Goal: Information Seeking & Learning: Find specific fact

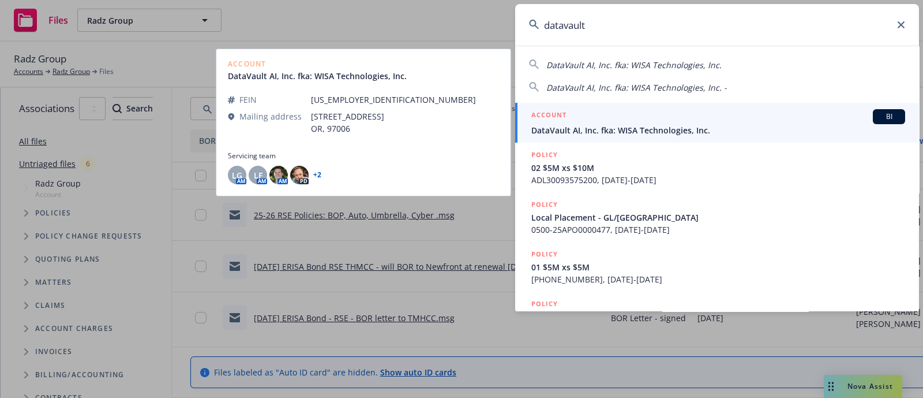
type input "datavault"
click at [655, 124] on span "DataVault AI, Inc. fka: WISA Technologies, Inc." at bounding box center [718, 130] width 374 height 12
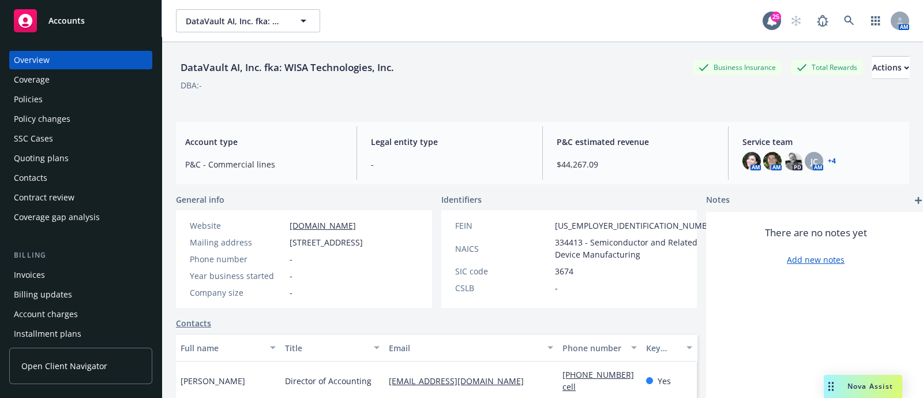
click at [31, 101] on div "Policies" at bounding box center [28, 99] width 29 height 18
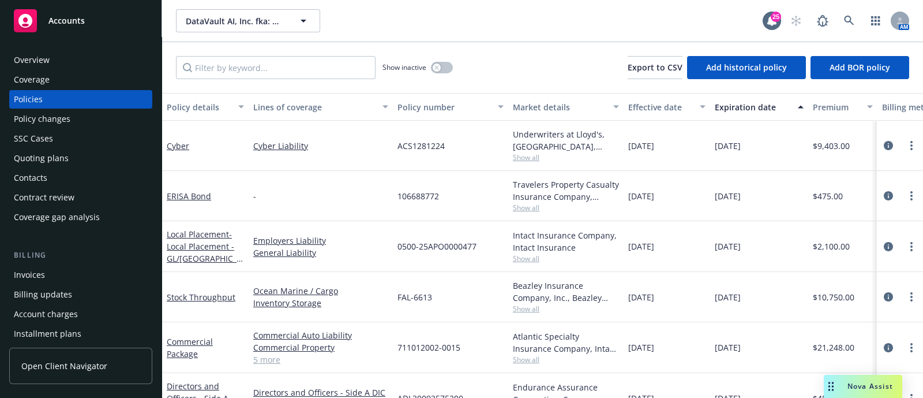
click at [98, 59] on div "Overview" at bounding box center [81, 60] width 134 height 18
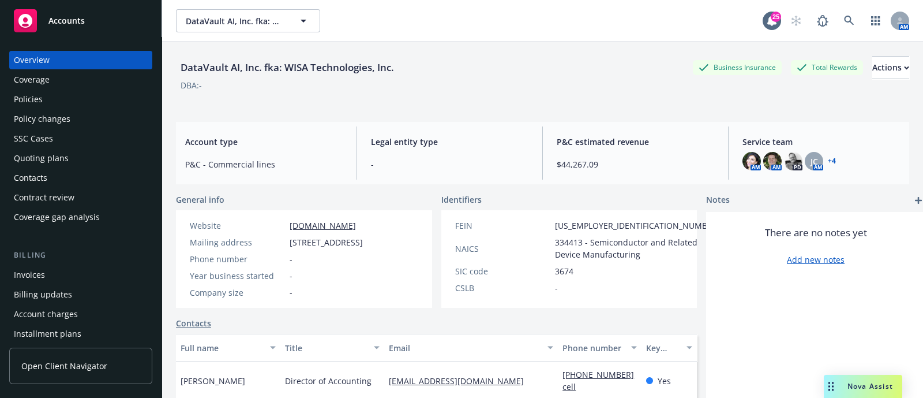
click at [828, 159] on link "+ 4" at bounding box center [832, 161] width 8 height 7
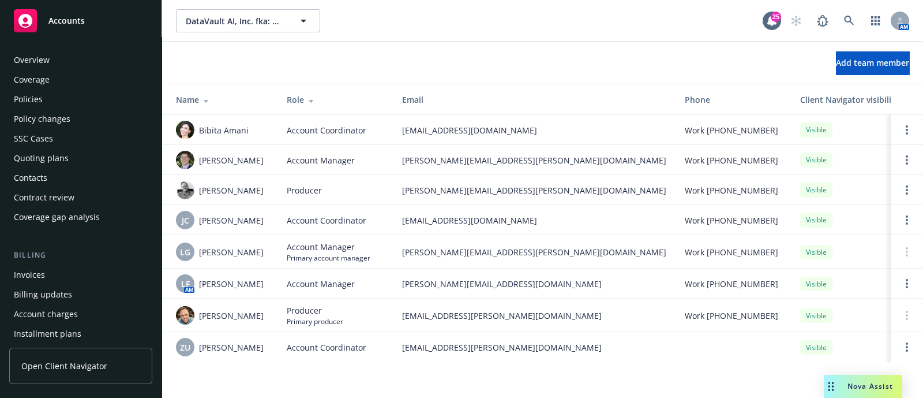
click at [49, 61] on div "Overview" at bounding box center [81, 60] width 134 height 18
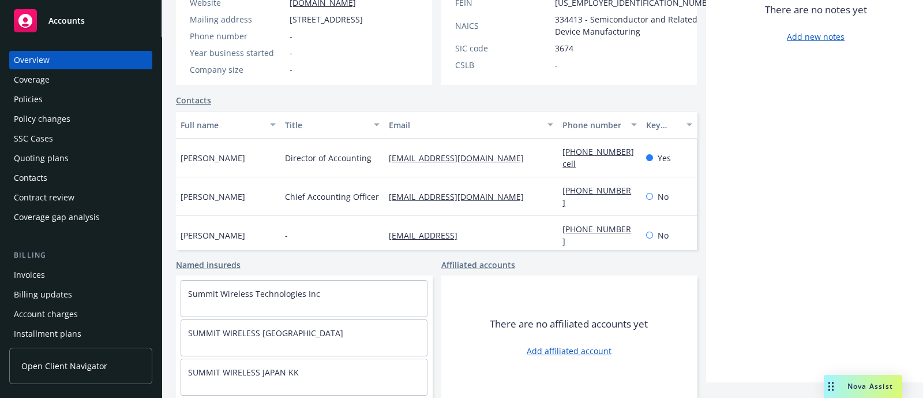
scroll to position [234, 0]
drag, startPoint x: 251, startPoint y: 154, endPoint x: 170, endPoint y: 151, distance: 80.9
click at [170, 151] on div "DataVault AI, Inc. fka: WISA Technologies, Inc. Business Insurance Total Reward…" at bounding box center [542, 18] width 761 height 398
drag, startPoint x: 248, startPoint y: 158, endPoint x: 167, endPoint y: 154, distance: 80.9
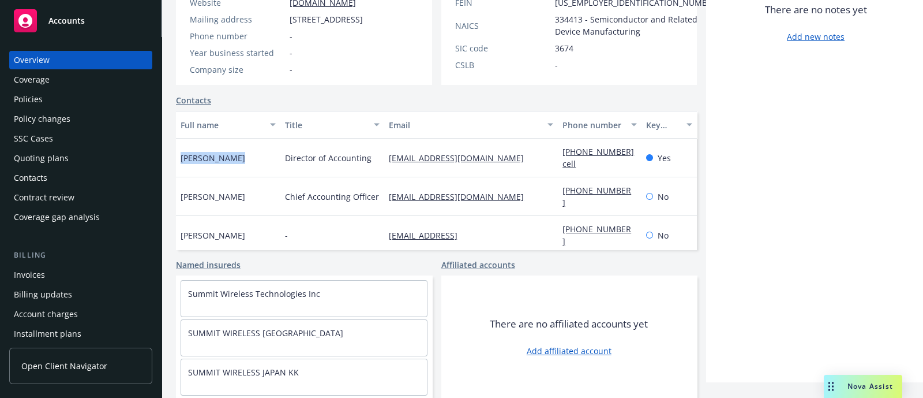
click at [167, 154] on div "DataVault AI, Inc. fka: WISA Technologies, Inc. Business Insurance Total Reward…" at bounding box center [542, 18] width 761 height 398
copy span "Dana Schwartz"
drag, startPoint x: 519, startPoint y: 160, endPoint x: 362, endPoint y: 171, distance: 156.8
click at [362, 171] on div "Dana Schwartz Director of Accounting dschwartz@wisatechnologies.com (602) 616-2…" at bounding box center [436, 157] width 521 height 39
copy div "Dana Schwartz Director of Accounting Address - Website - Correspondence All cor…"
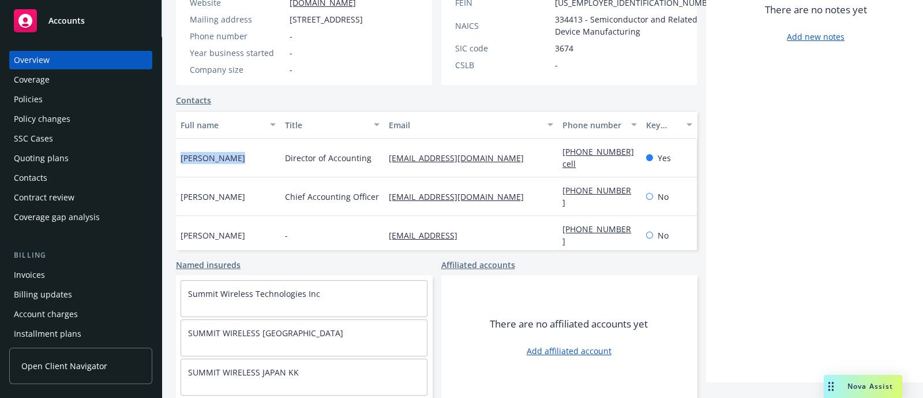
click at [49, 96] on div "Policies" at bounding box center [81, 99] width 134 height 18
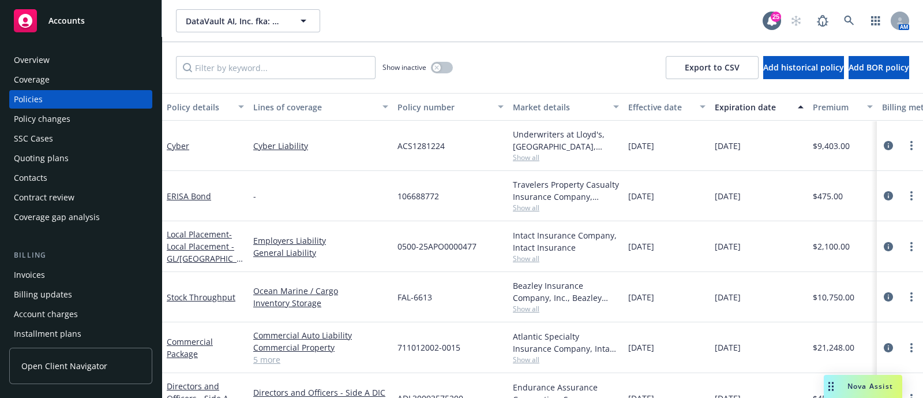
click at [528, 160] on span "Show all" at bounding box center [566, 157] width 106 height 10
click at [884, 144] on icon "circleInformation" at bounding box center [888, 145] width 9 height 9
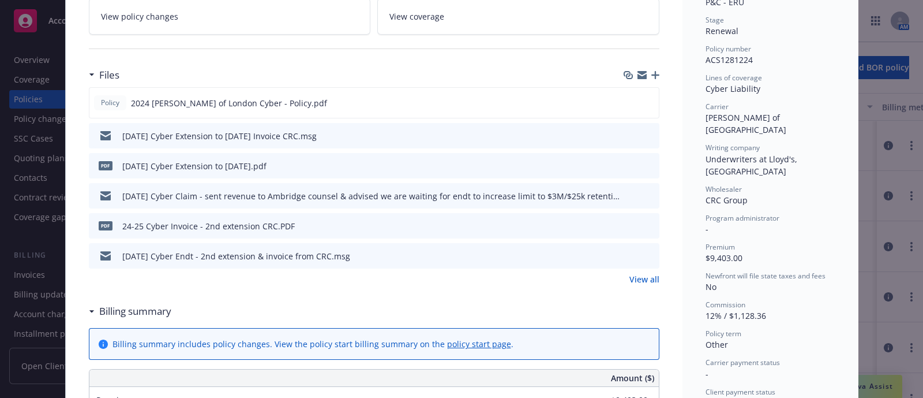
scroll to position [210, 0]
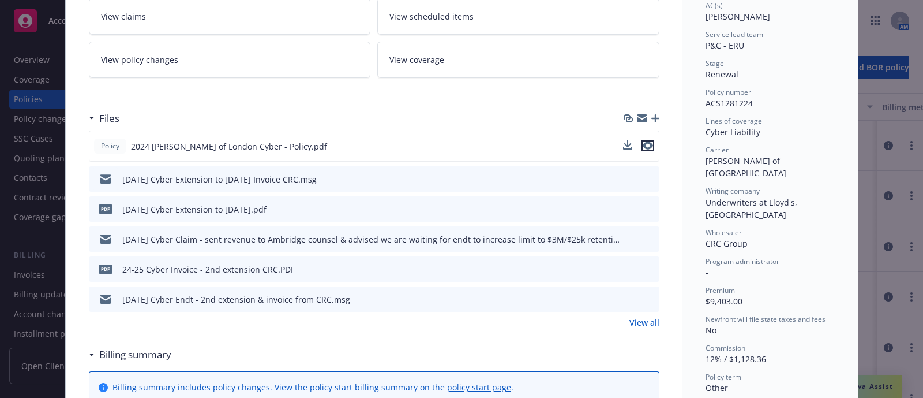
click at [645, 145] on icon "preview file" at bounding box center [648, 145] width 10 height 8
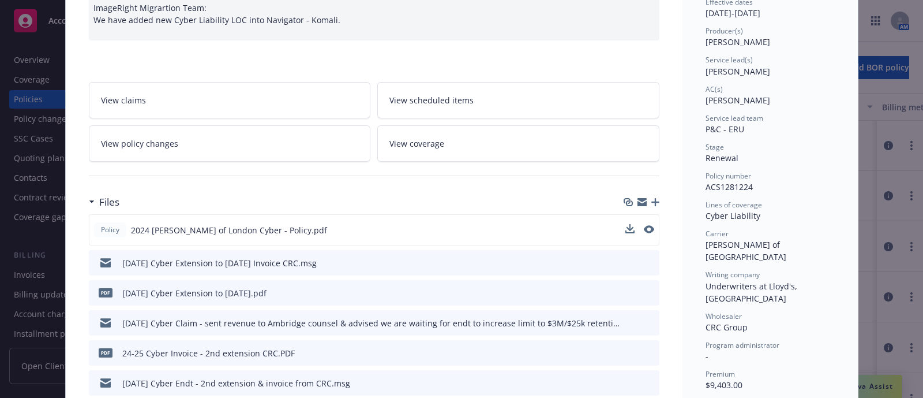
scroll to position [0, 0]
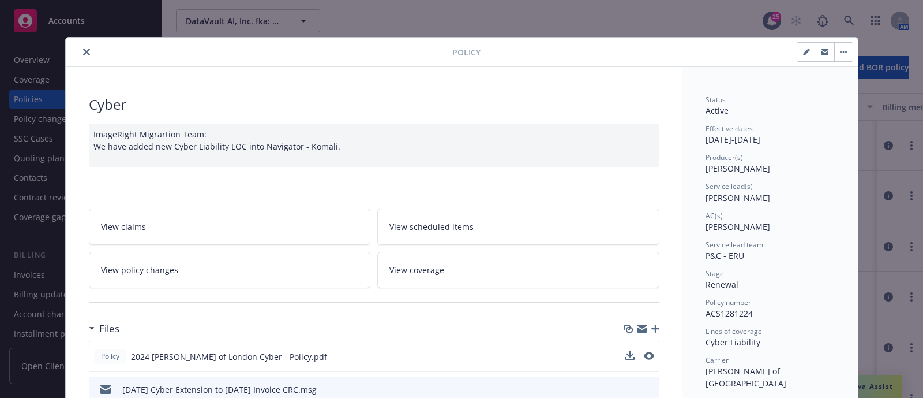
click at [85, 52] on button "close" at bounding box center [87, 52] width 14 height 14
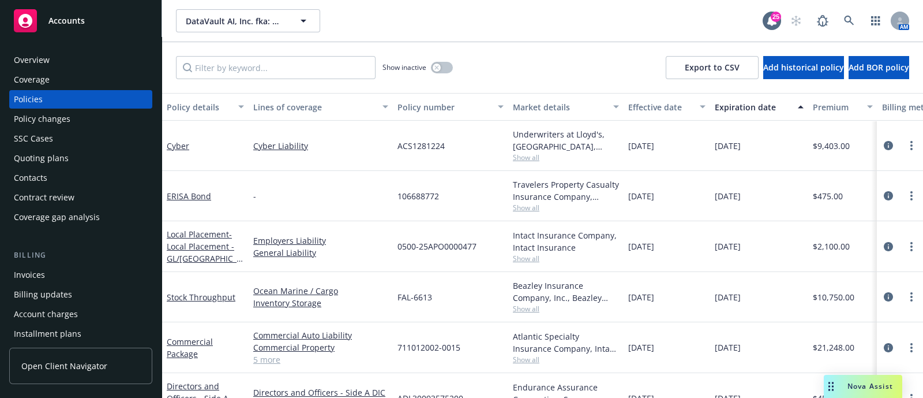
click at [66, 63] on div "Overview" at bounding box center [81, 60] width 134 height 18
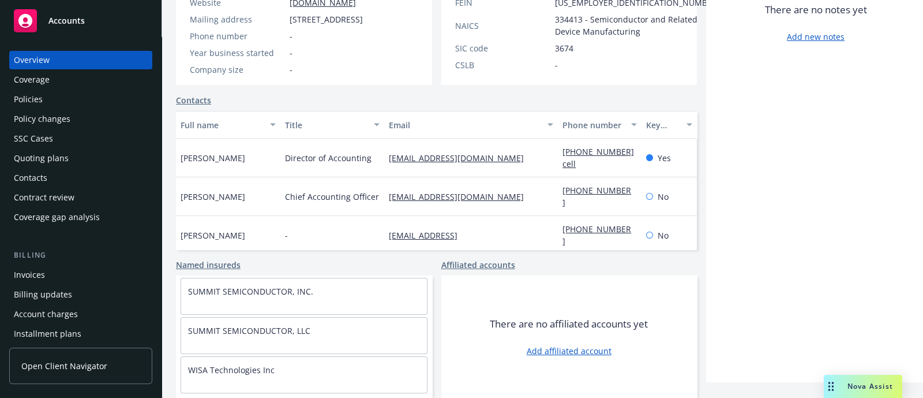
scroll to position [9, 0]
click at [52, 93] on div "Policies" at bounding box center [81, 99] width 134 height 18
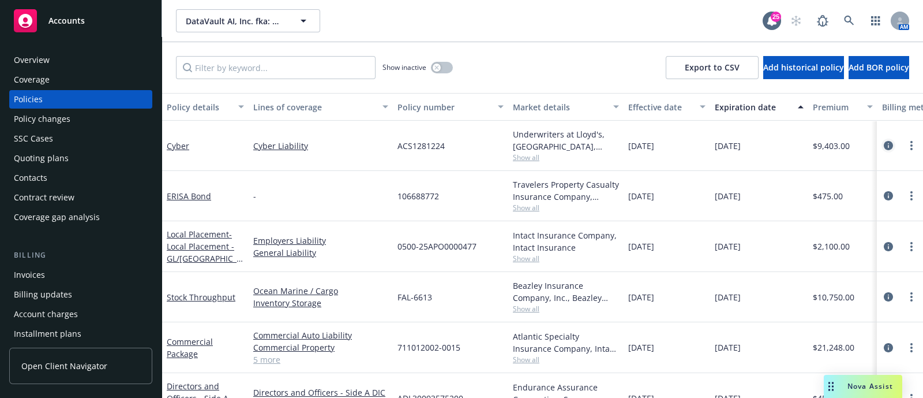
click at [884, 143] on icon "circleInformation" at bounding box center [888, 145] width 9 height 9
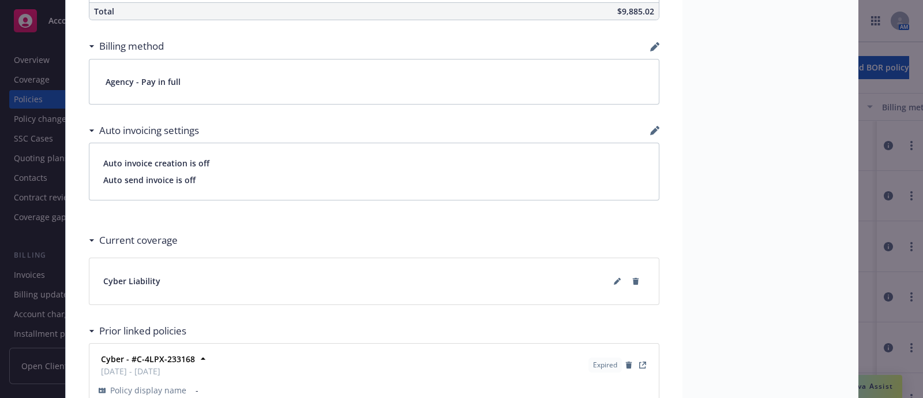
scroll to position [872, 0]
click at [608, 281] on button at bounding box center [617, 280] width 18 height 18
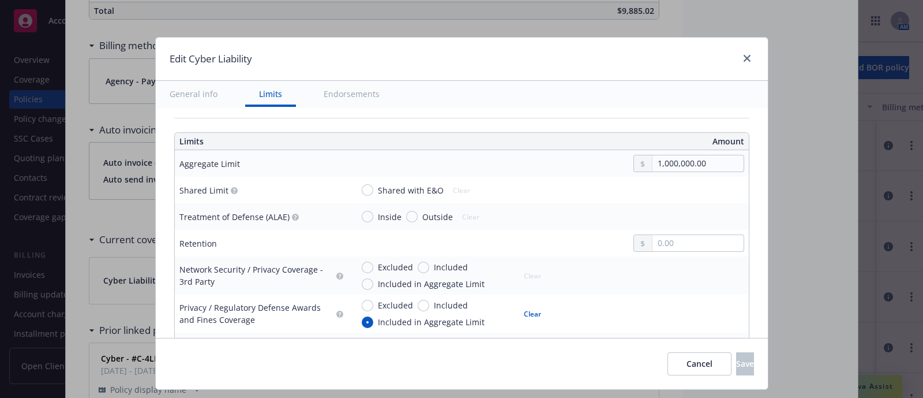
scroll to position [297, 0]
click at [746, 59] on icon "close" at bounding box center [747, 58] width 7 height 7
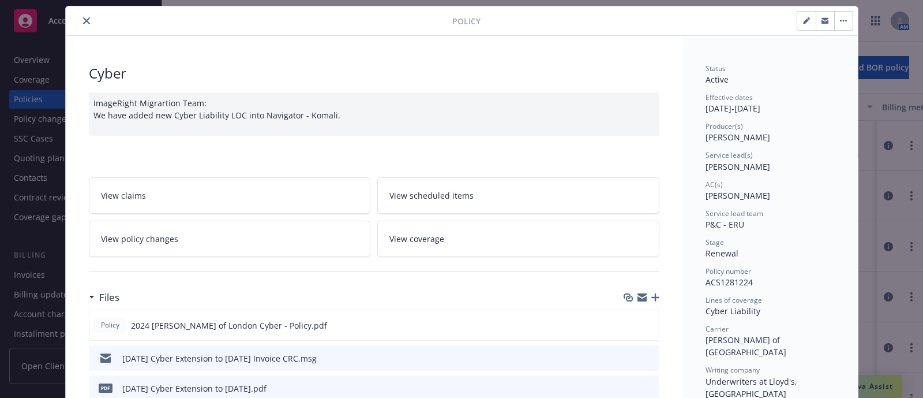
scroll to position [0, 0]
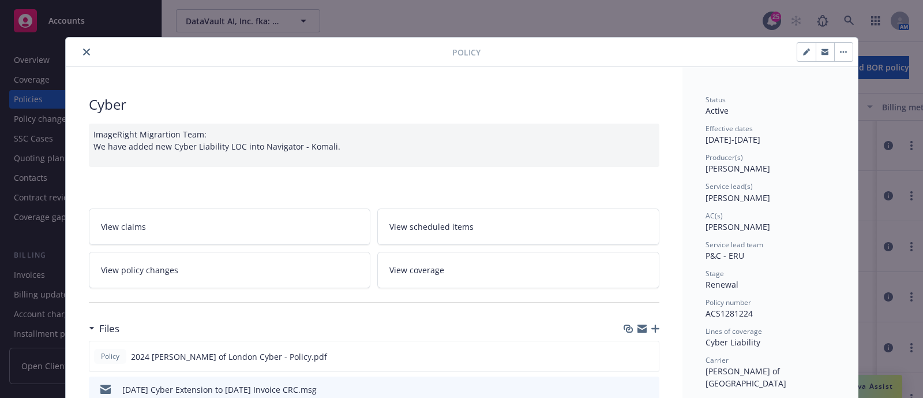
click at [85, 51] on button "close" at bounding box center [87, 52] width 14 height 14
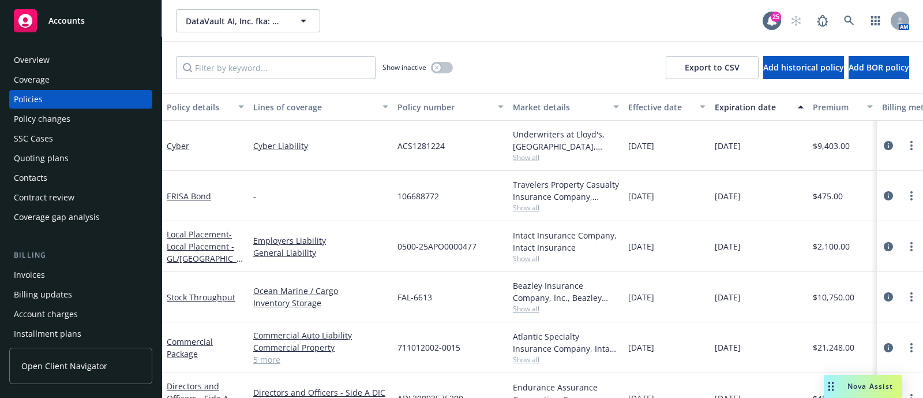
click at [848, 387] on span "Nova Assist" at bounding box center [871, 386] width 46 height 10
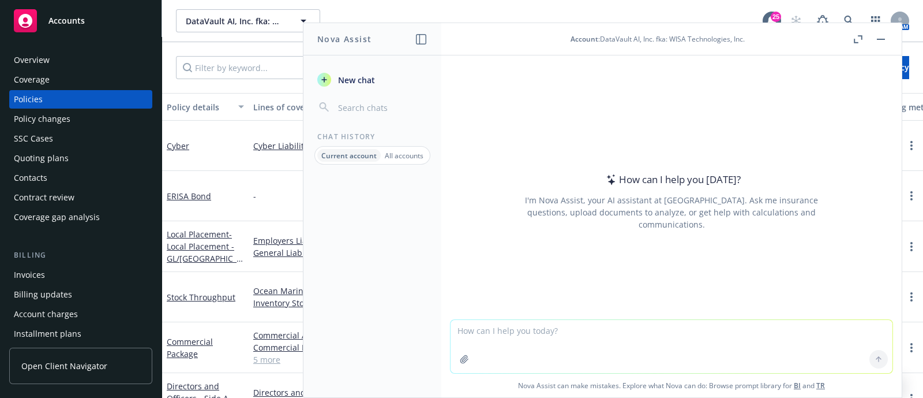
click at [511, 348] on textarea at bounding box center [672, 346] width 442 height 53
type textarea "Are cyber policies rated based off of net or gross revenue?"
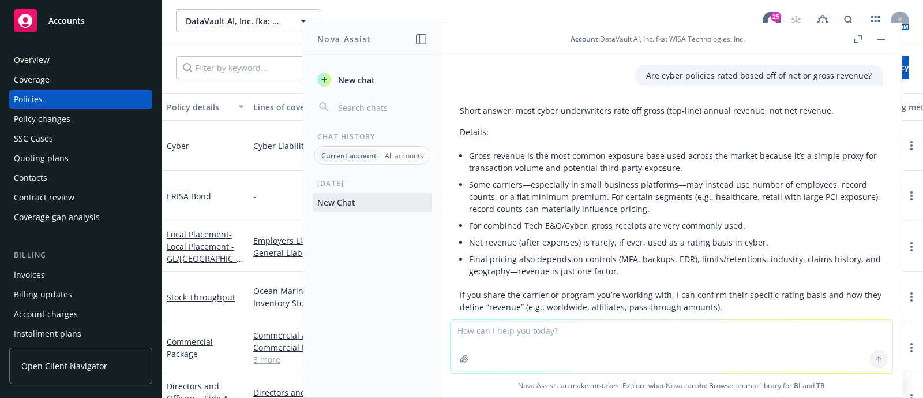
scroll to position [46, 0]
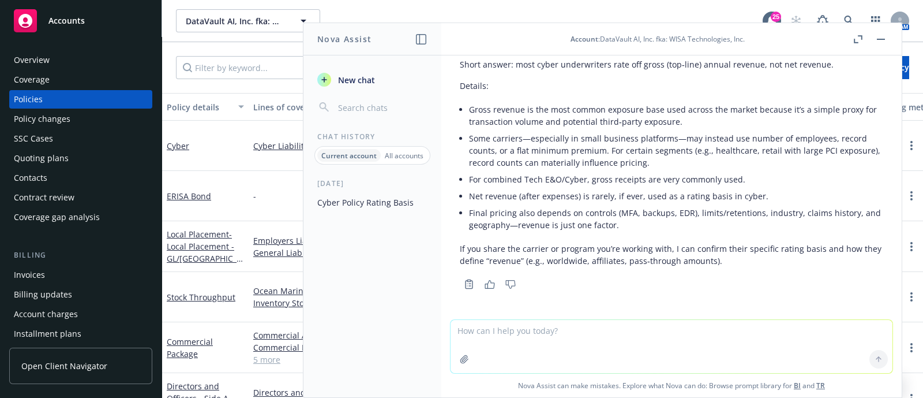
click at [883, 42] on button "button" at bounding box center [881, 39] width 14 height 14
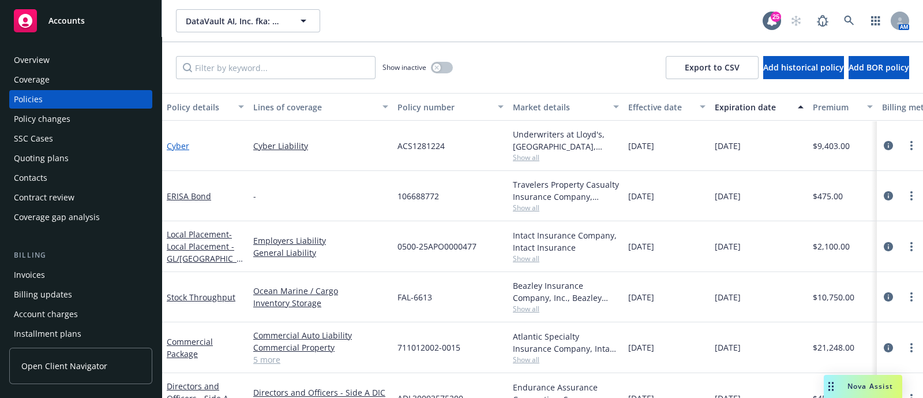
click at [184, 143] on link "Cyber" at bounding box center [178, 145] width 23 height 11
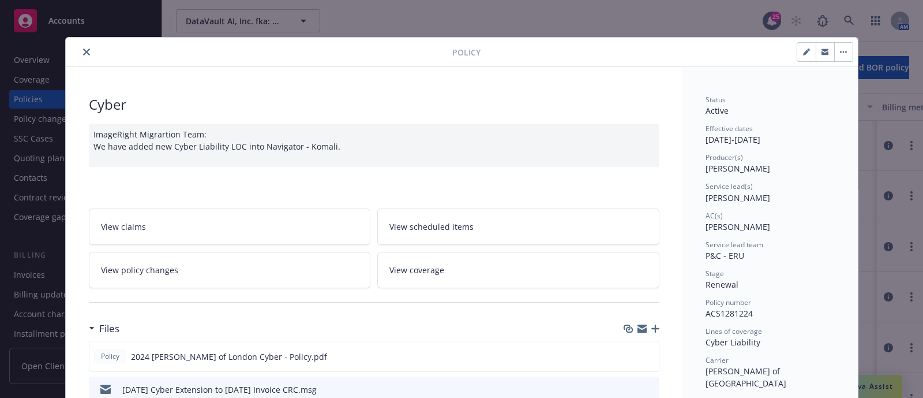
scroll to position [34, 0]
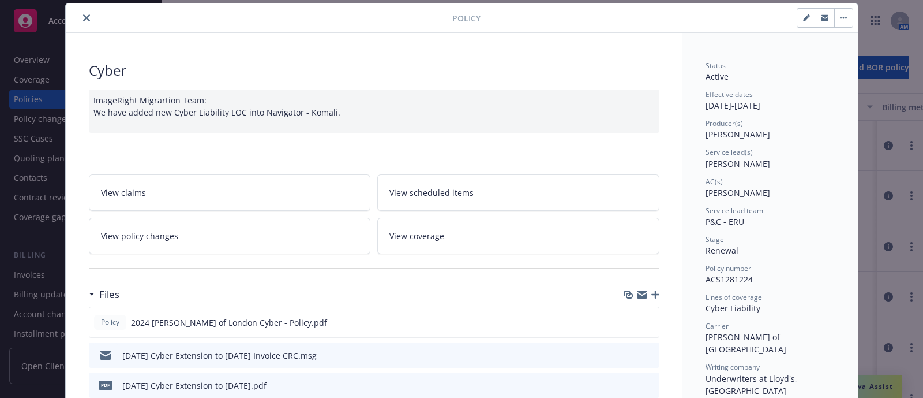
click at [204, 247] on link "View policy changes" at bounding box center [230, 236] width 282 height 36
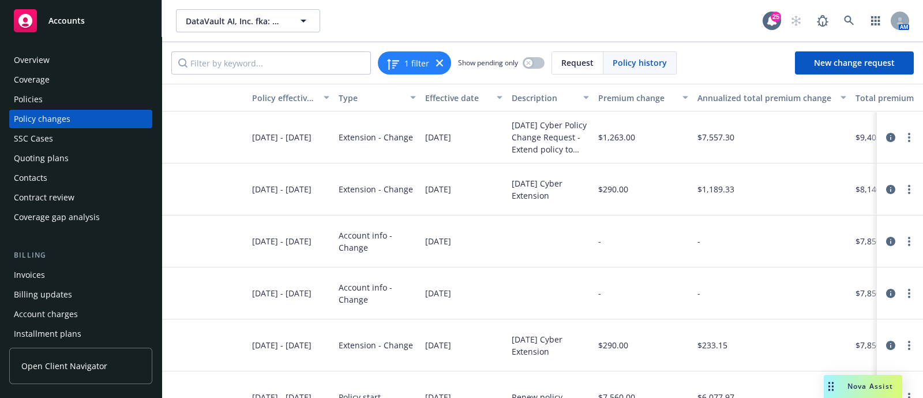
scroll to position [36, 105]
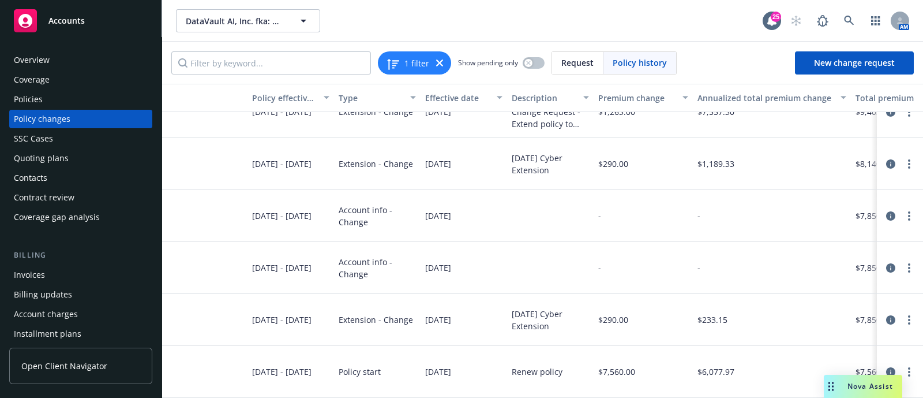
click at [91, 96] on div "Policies" at bounding box center [81, 99] width 134 height 18
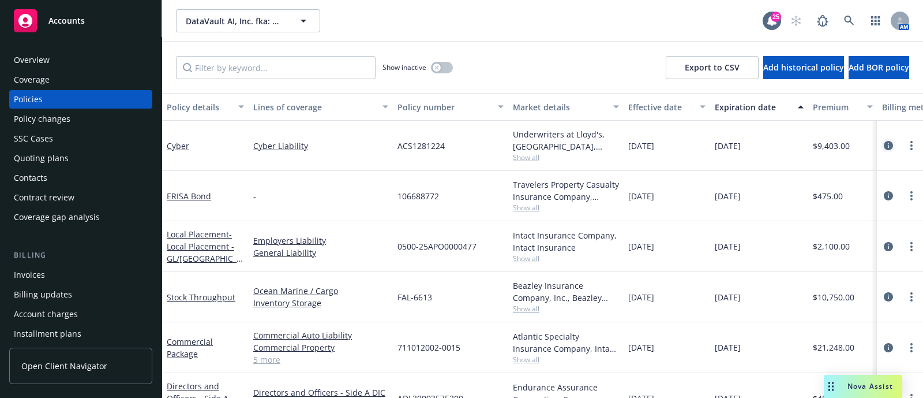
click at [882, 151] on link "circleInformation" at bounding box center [889, 145] width 14 height 14
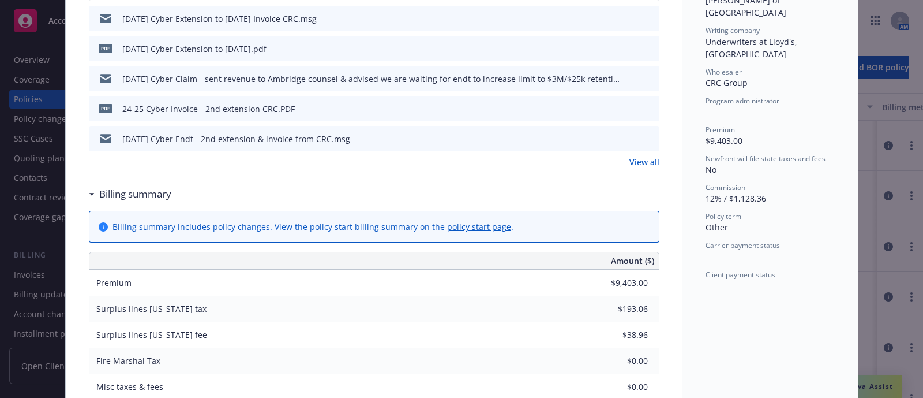
scroll to position [372, 0]
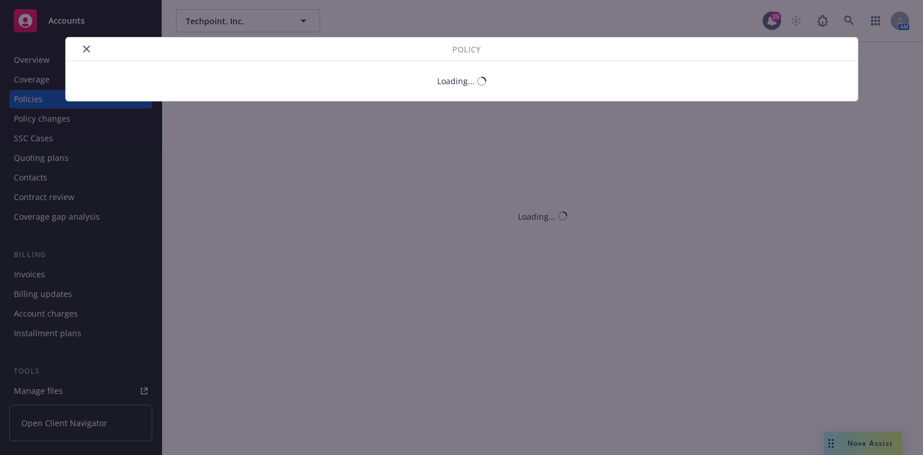
click at [851, 16] on div "Policy Loading..." at bounding box center [461, 227] width 923 height 455
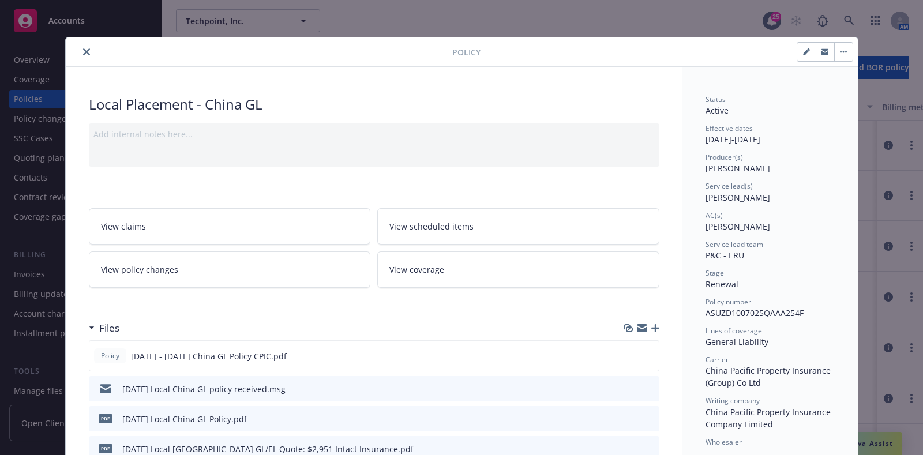
click at [86, 47] on button "close" at bounding box center [87, 52] width 14 height 14
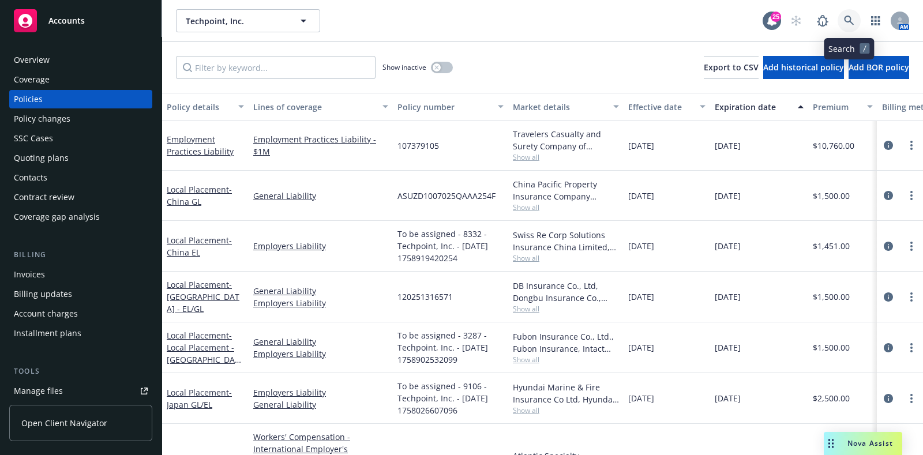
click at [848, 25] on icon at bounding box center [849, 21] width 10 height 10
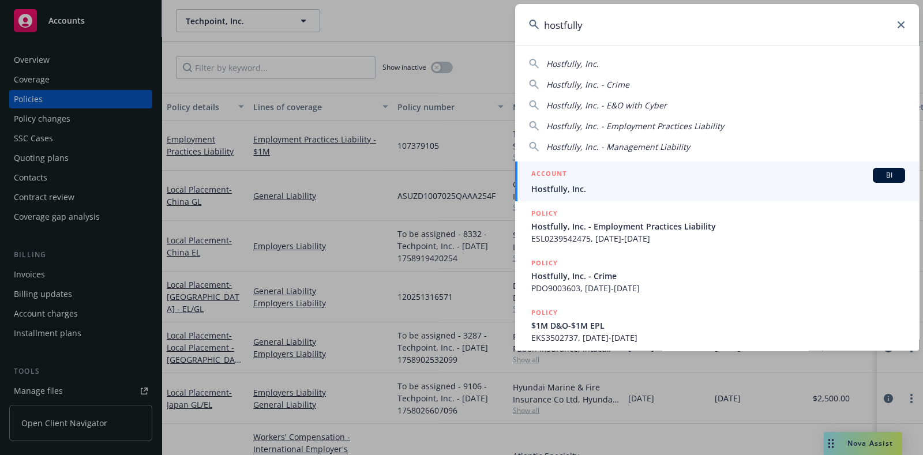
type input "hostfully"
click at [556, 190] on span "Hostfully, Inc." at bounding box center [718, 189] width 374 height 12
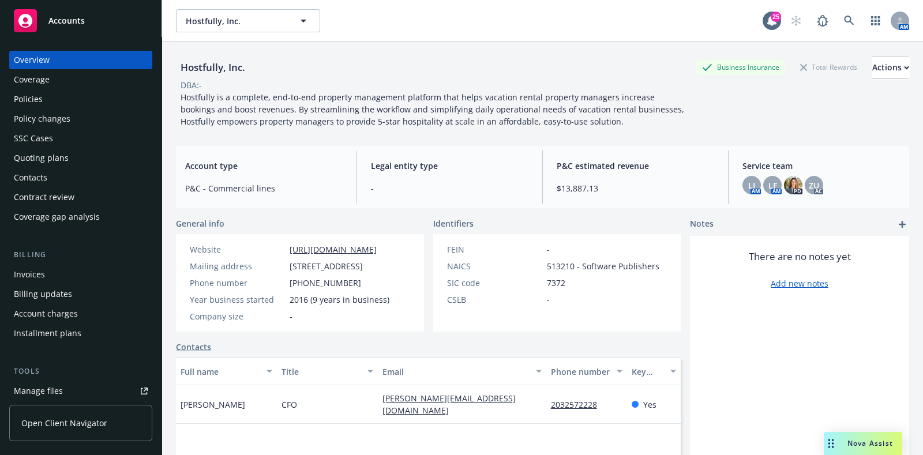
click at [53, 99] on div "Policies" at bounding box center [81, 99] width 134 height 18
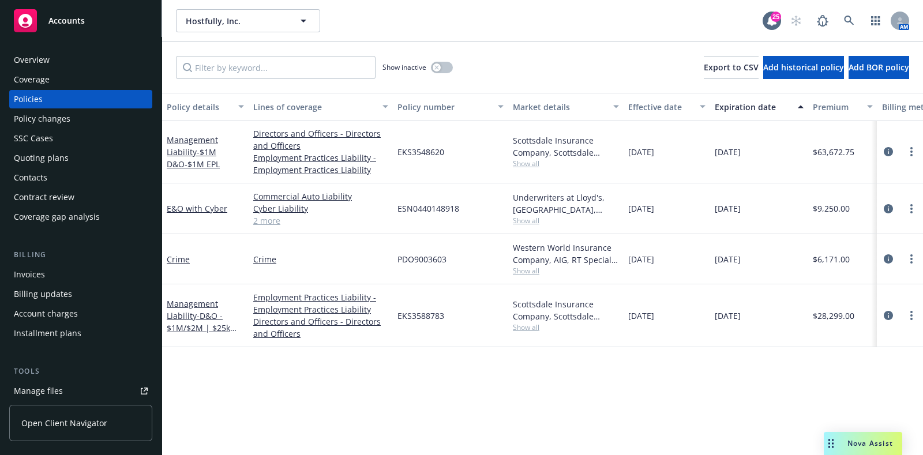
click at [40, 278] on div "Invoices" at bounding box center [29, 274] width 31 height 18
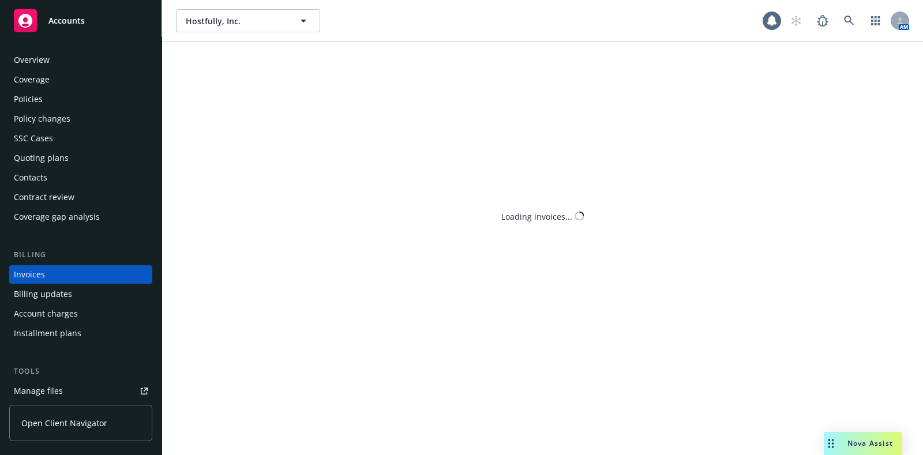
scroll to position [28, 0]
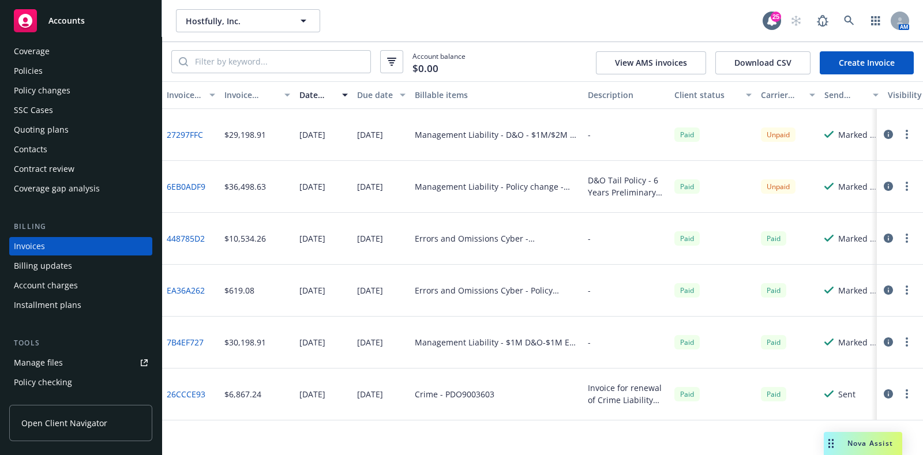
click at [69, 73] on div "Policies" at bounding box center [81, 71] width 134 height 18
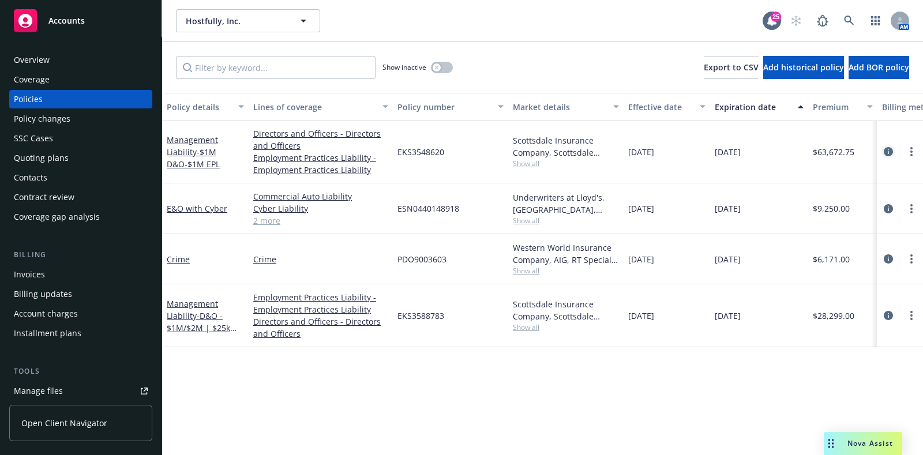
click at [887, 157] on link "circleInformation" at bounding box center [889, 152] width 14 height 14
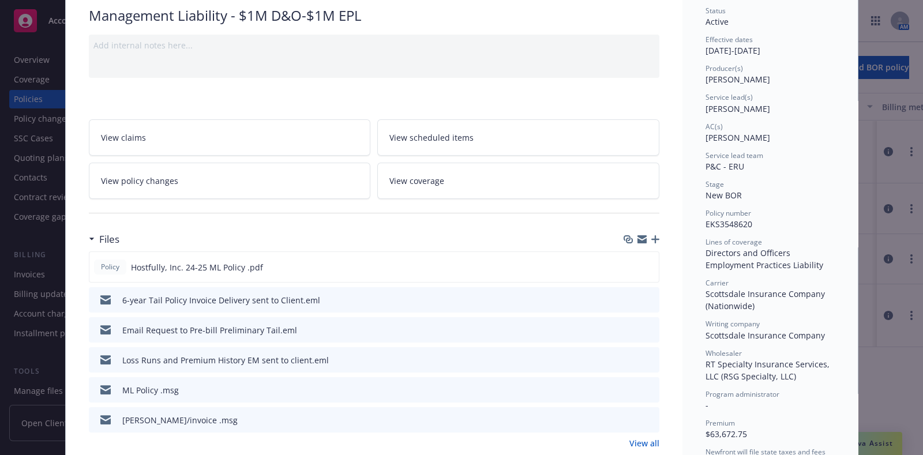
scroll to position [89, 0]
click at [235, 171] on link "View policy changes" at bounding box center [230, 180] width 282 height 36
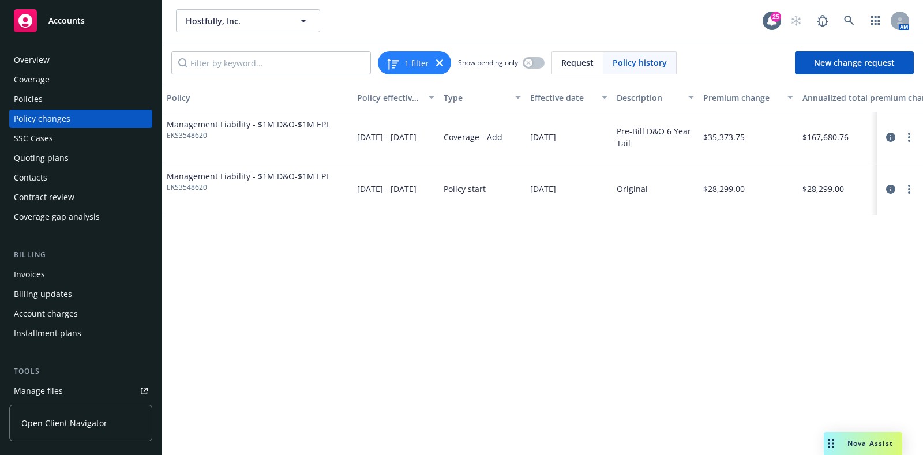
scroll to position [0, 57]
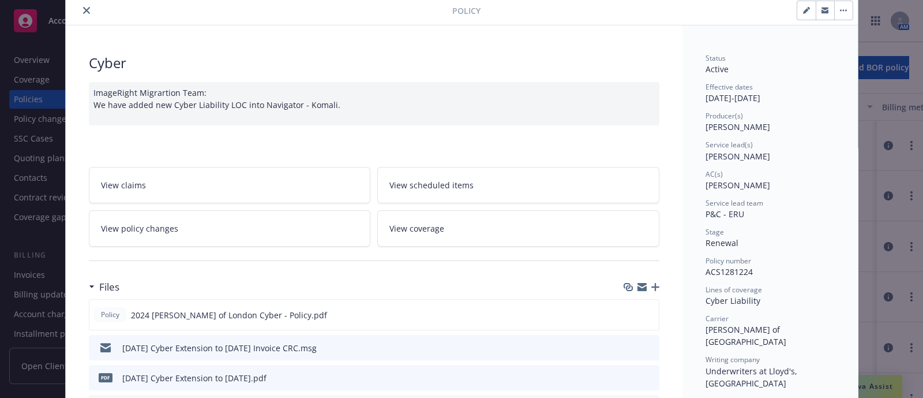
scroll to position [40, 0]
